Goal: Task Accomplishment & Management: Complete application form

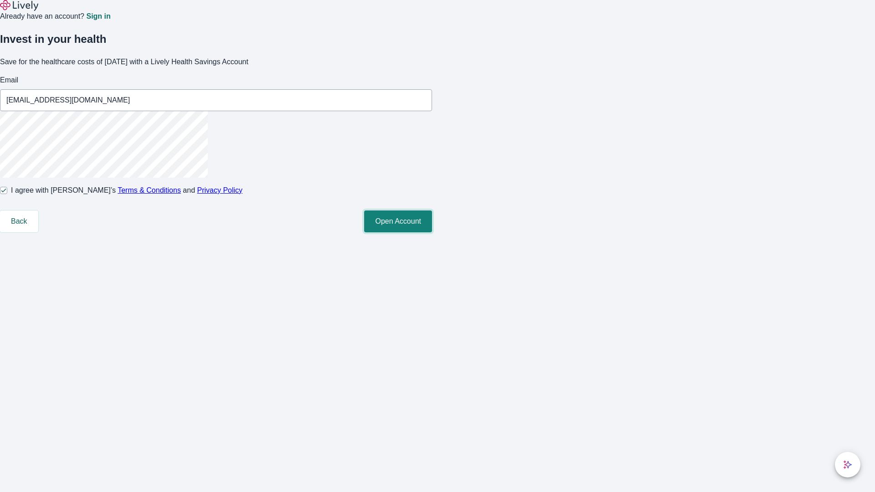
click at [432, 232] on button "Open Account" at bounding box center [398, 222] width 68 height 22
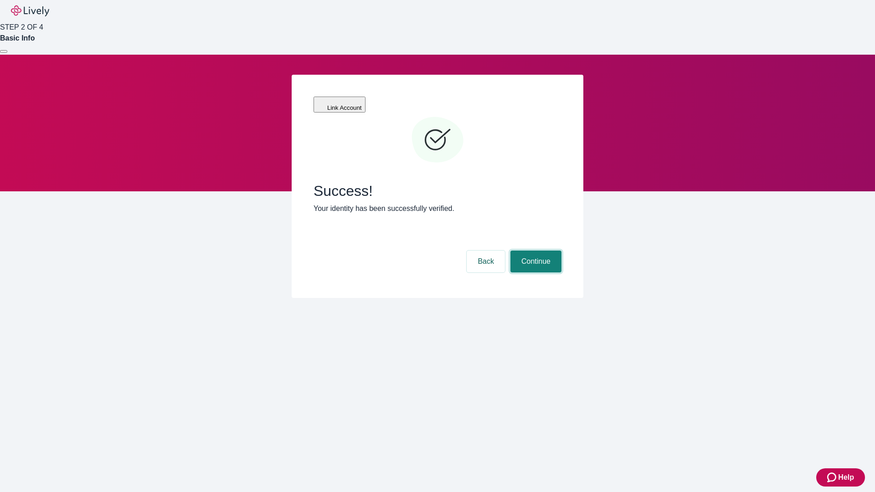
click at [535, 251] on button "Continue" at bounding box center [535, 262] width 51 height 22
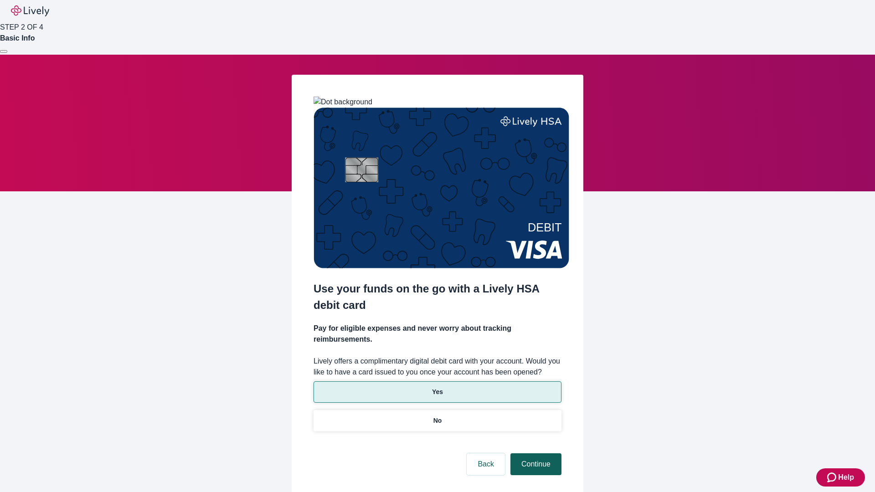
click at [437, 387] on p "Yes" at bounding box center [437, 392] width 11 height 10
click at [535, 453] on button "Continue" at bounding box center [535, 464] width 51 height 22
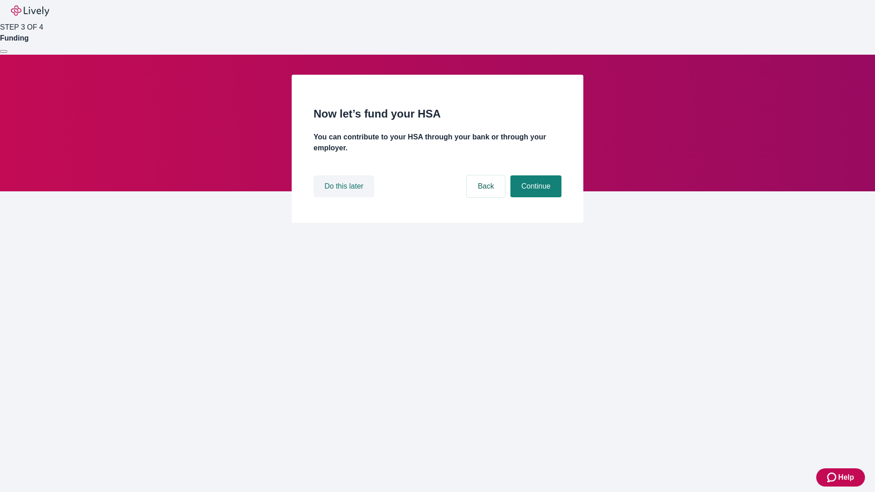
click at [345, 197] on button "Do this later" at bounding box center [344, 186] width 61 height 22
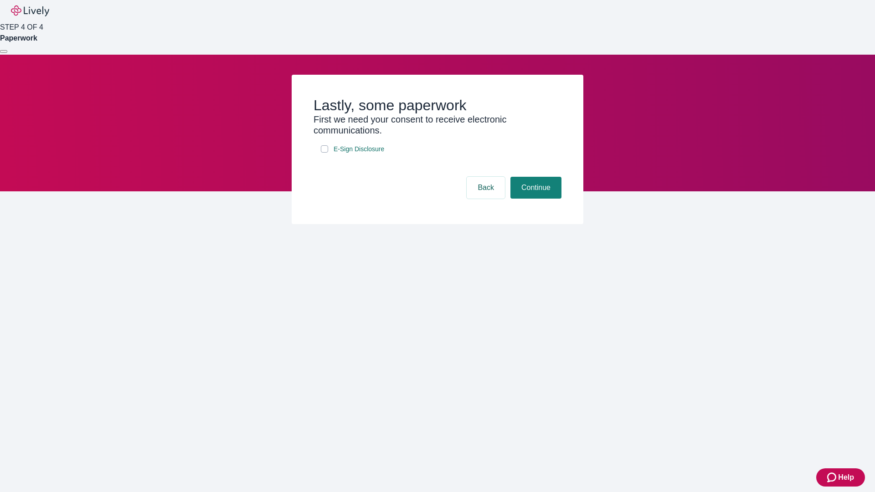
click at [324, 153] on input "E-Sign Disclosure" at bounding box center [324, 148] width 7 height 7
checkbox input "true"
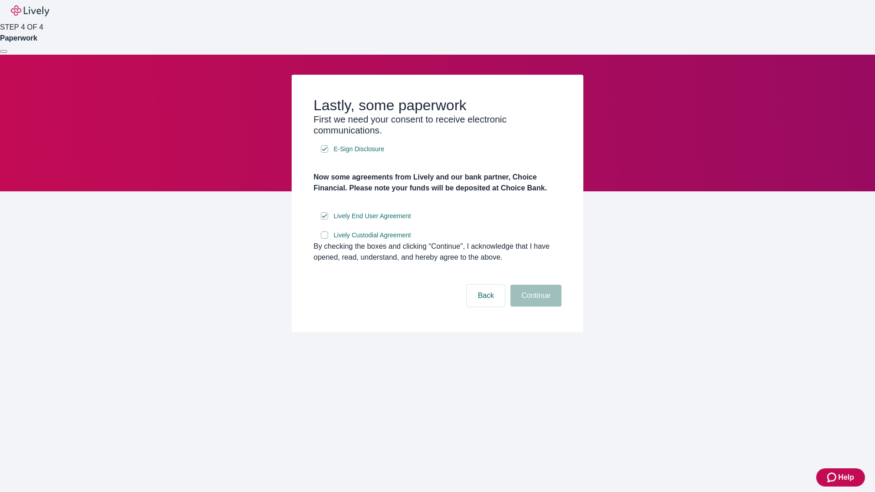
click at [324, 239] on input "Lively Custodial Agreement" at bounding box center [324, 235] width 7 height 7
checkbox input "true"
click at [535, 307] on button "Continue" at bounding box center [535, 296] width 51 height 22
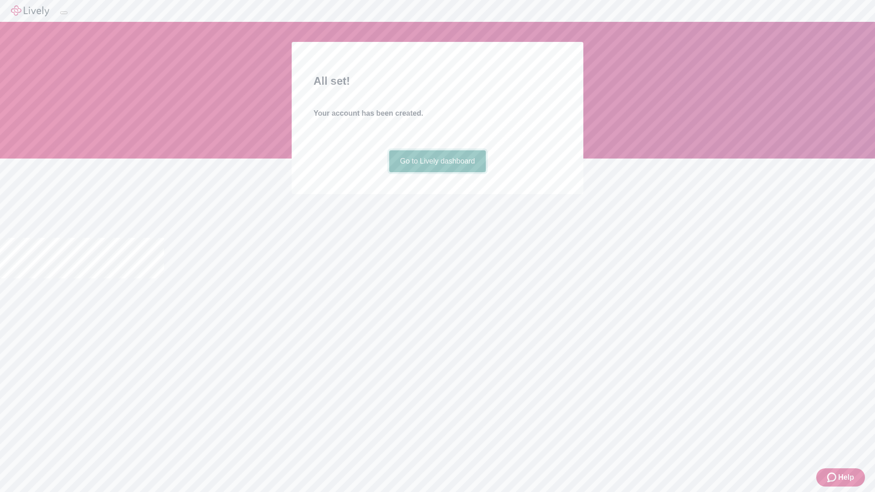
click at [437, 172] on link "Go to Lively dashboard" at bounding box center [437, 161] width 97 height 22
